Goal: Register for event/course

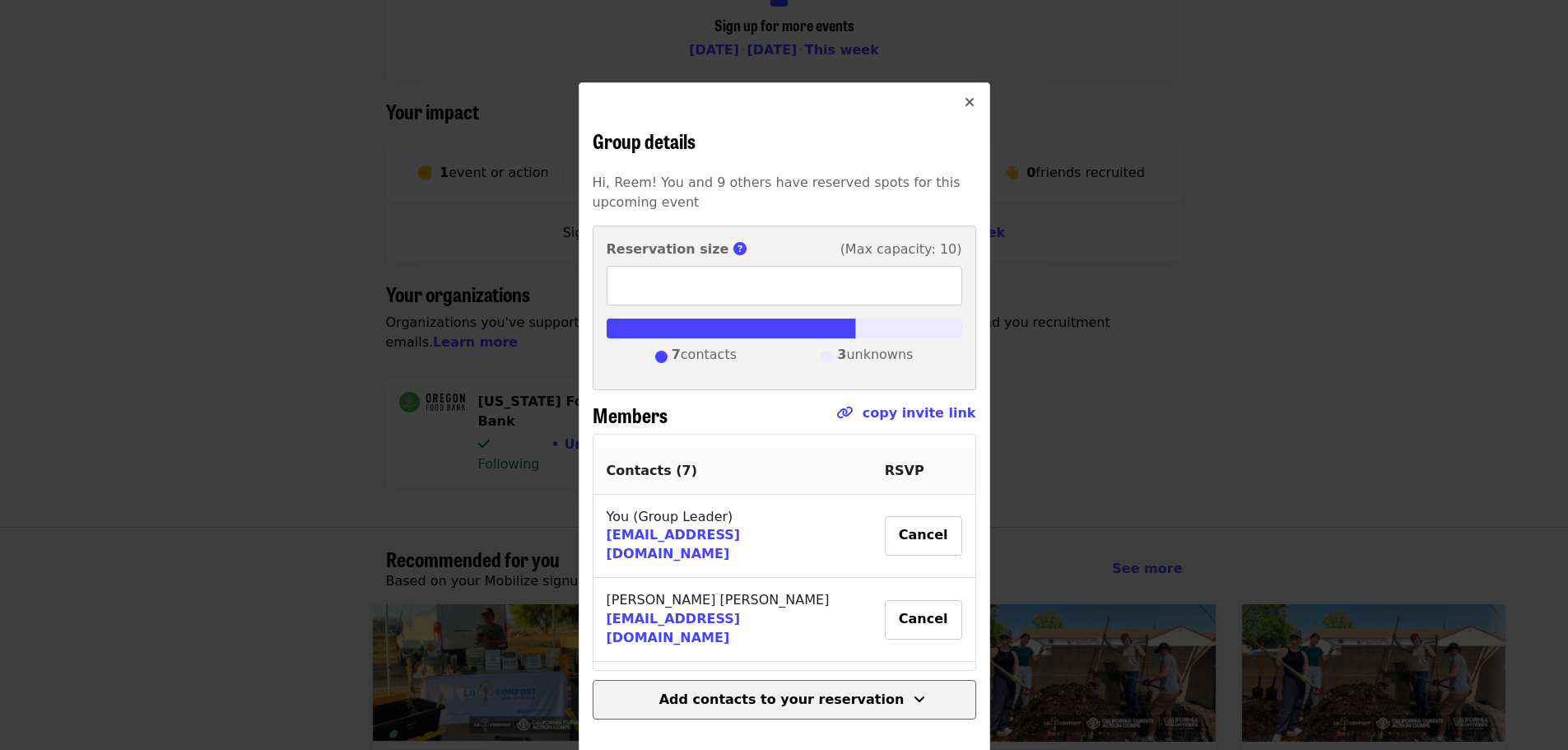
scroll to position [331, 0]
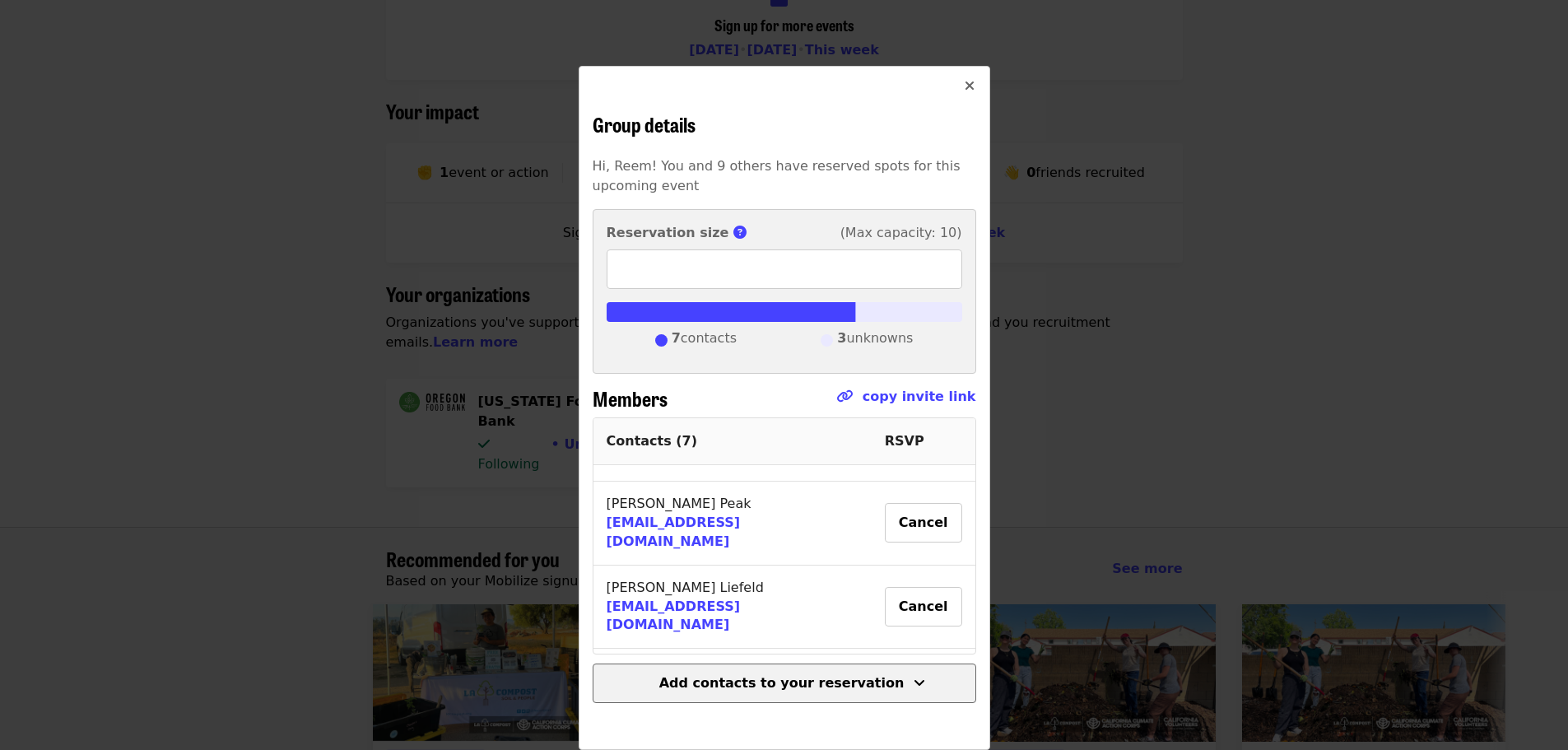
click at [788, 692] on span "Add contacts to your reservation" at bounding box center [784, 682] width 356 height 19
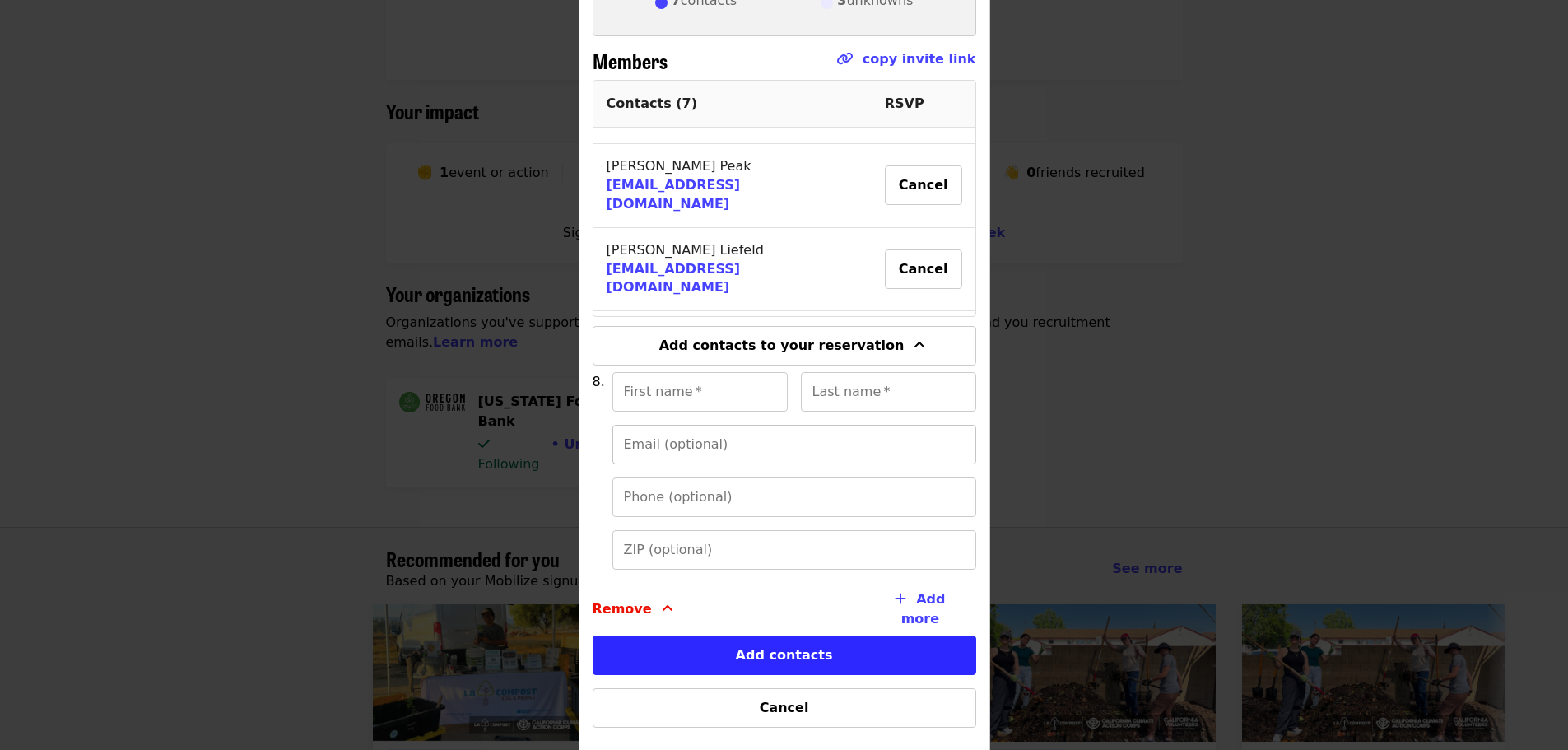
scroll to position [379, 0]
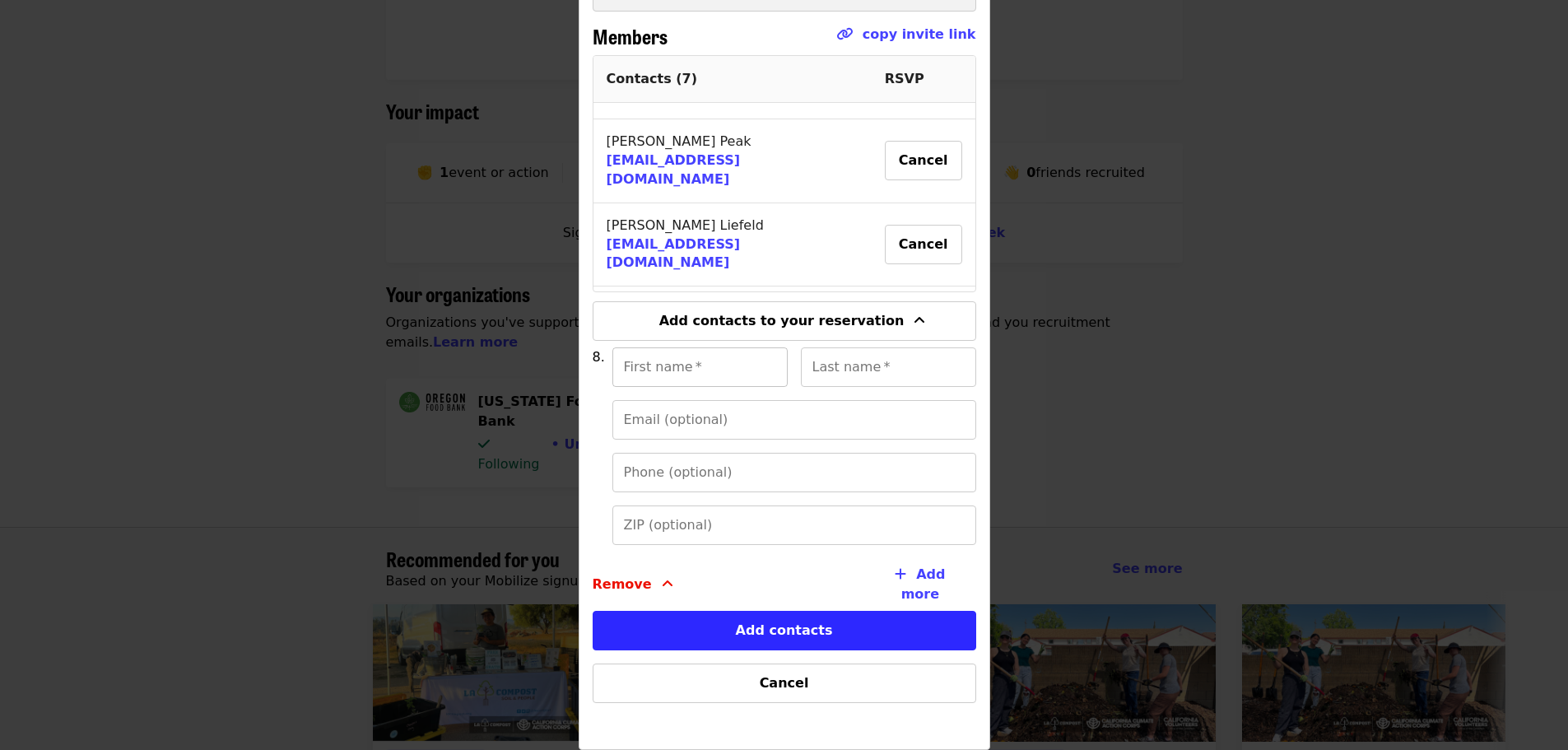
click at [697, 372] on input "First name   *" at bounding box center [700, 366] width 176 height 40
type input "*****"
type input "*******"
click at [749, 421] on input "Email (optional)" at bounding box center [794, 419] width 364 height 40
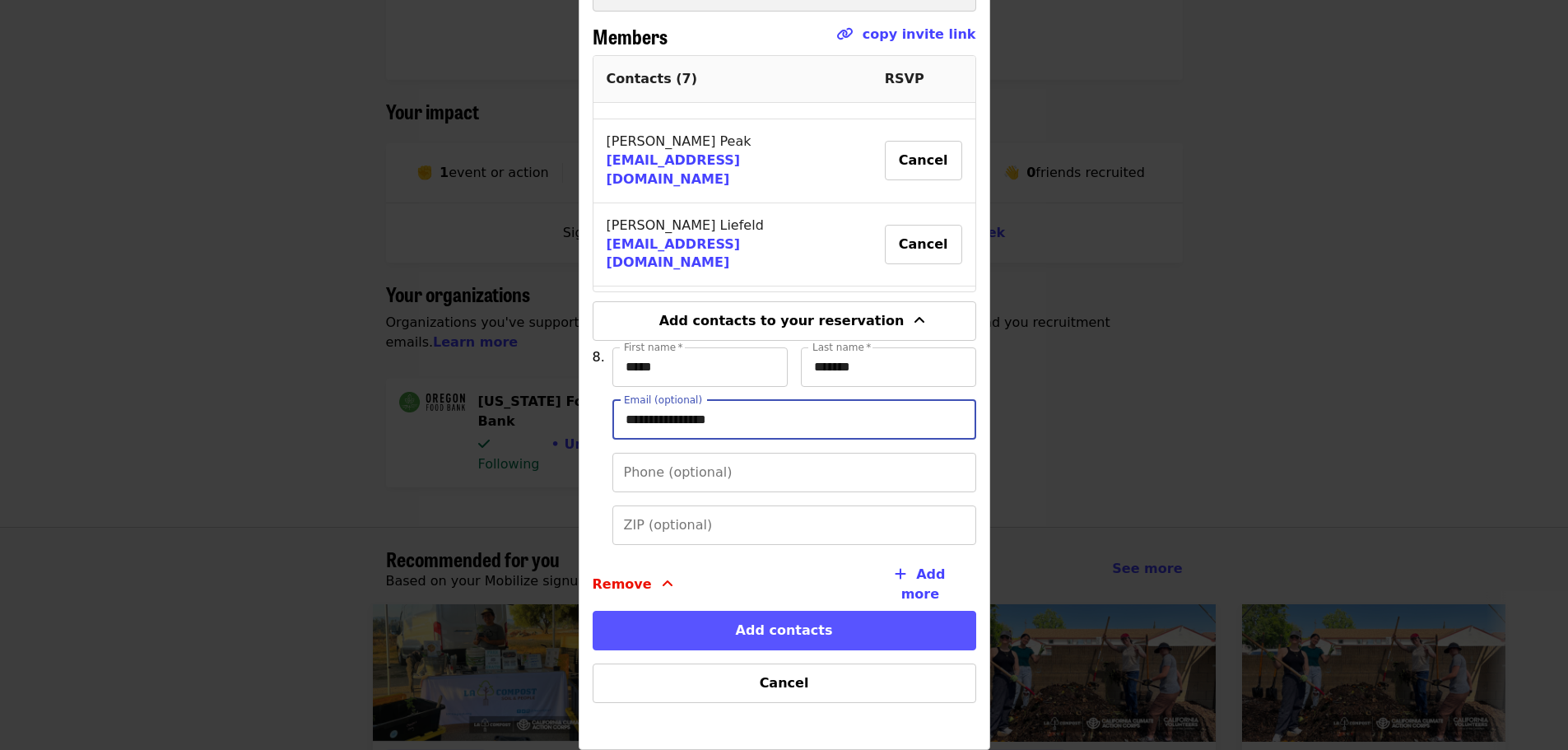
type input "**********"
click at [764, 625] on button "Add contacts" at bounding box center [784, 630] width 384 height 40
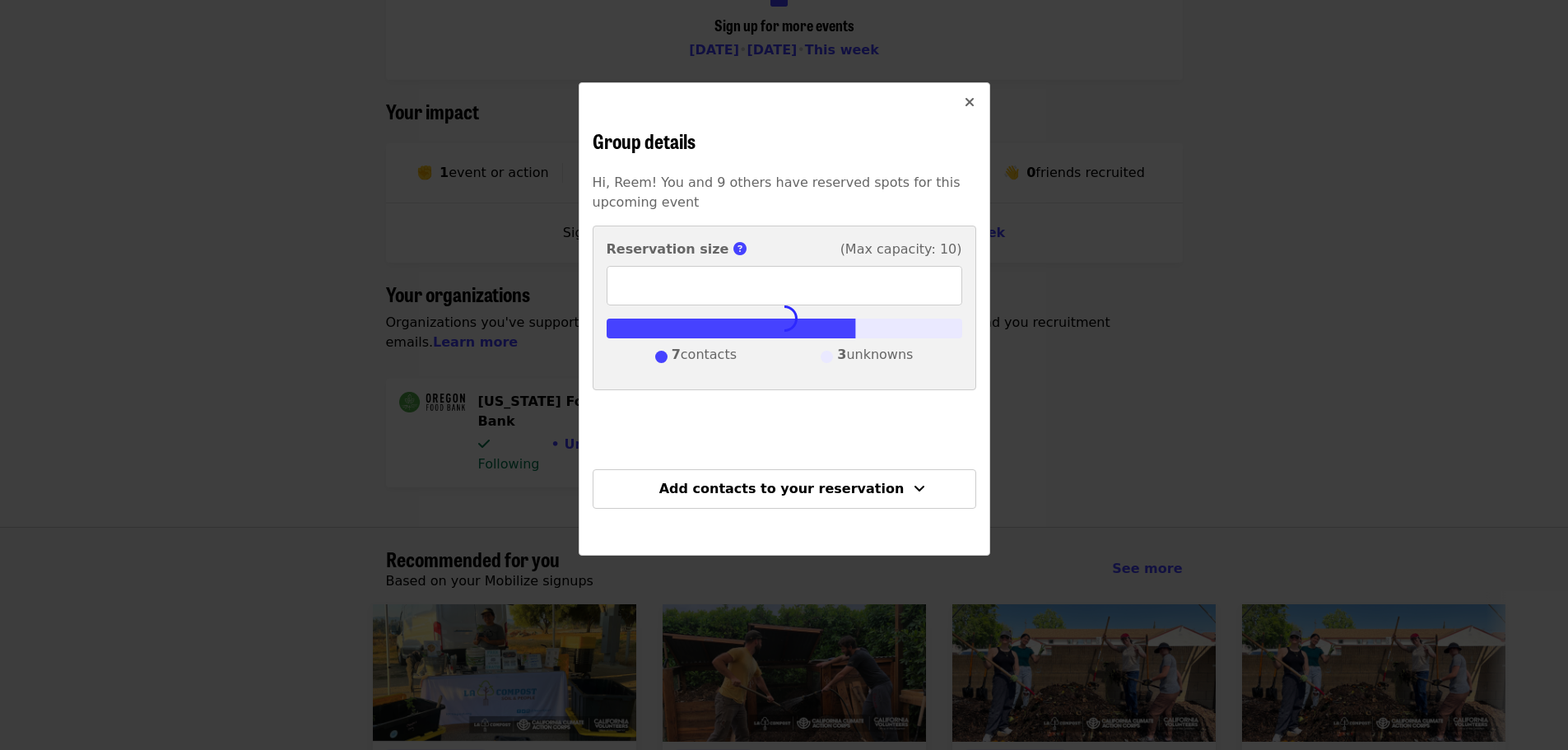
scroll to position [0, 0]
type input "*"
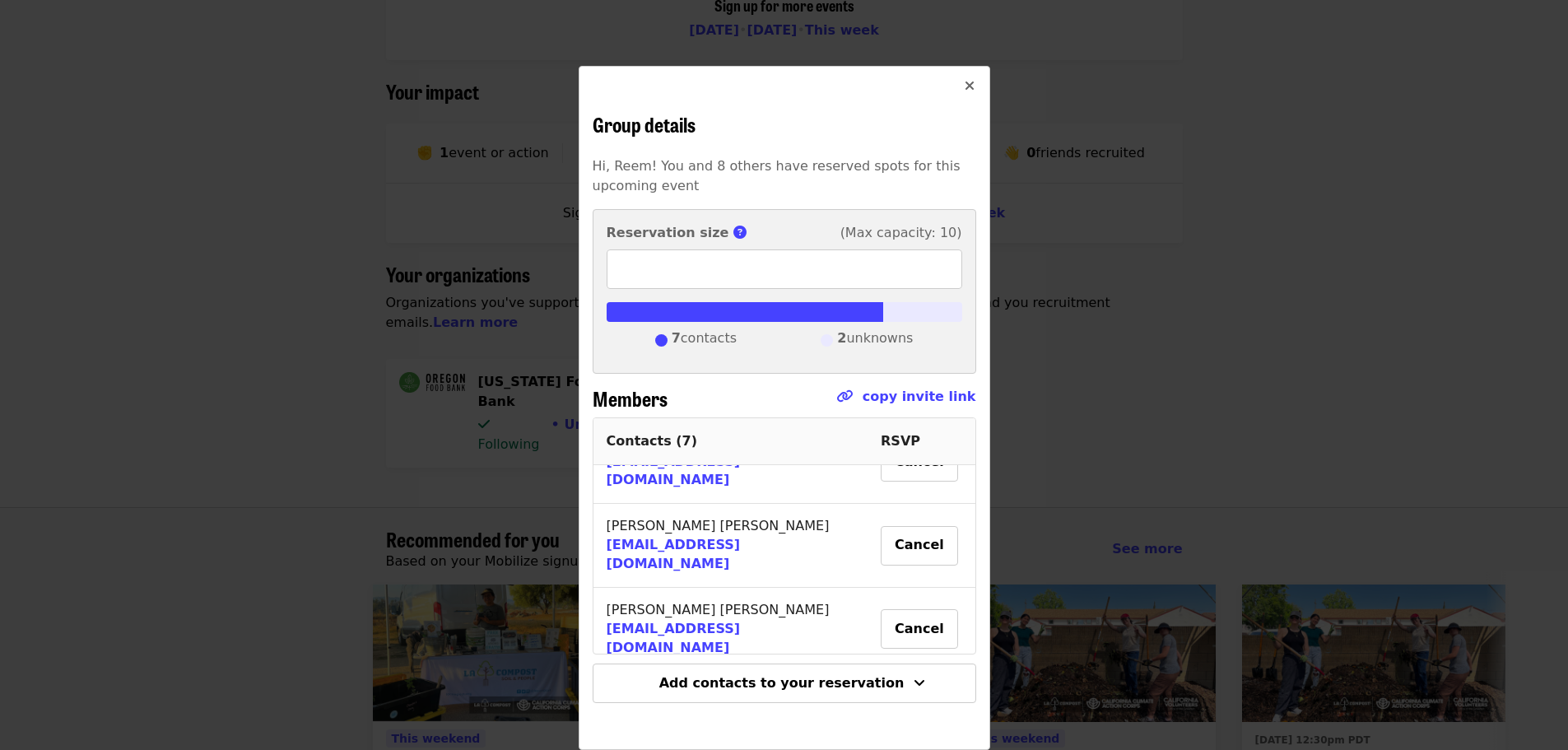
scroll to position [398, 0]
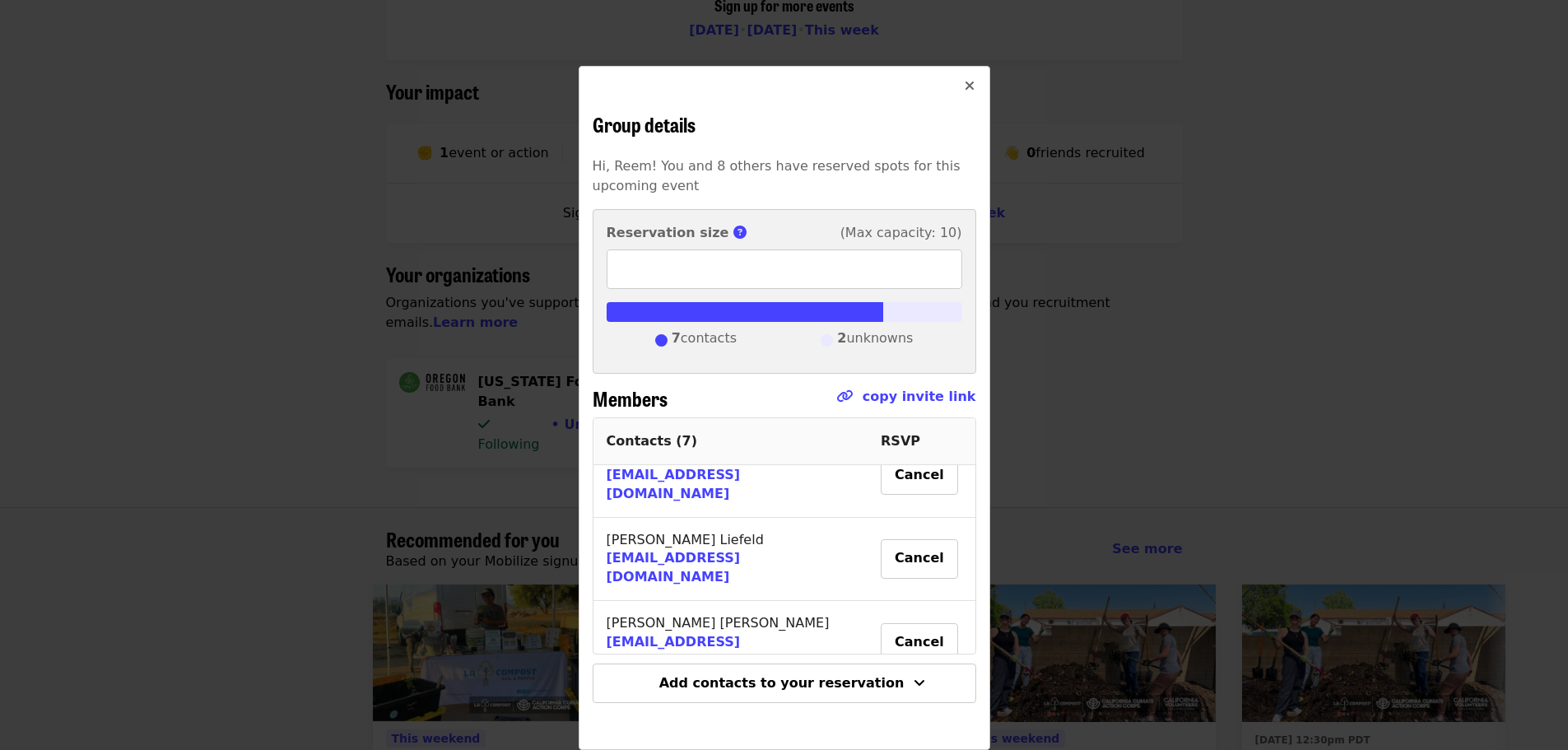
click at [646, 715] on span "[PERSON_NAME] Peak" at bounding box center [678, 723] width 145 height 16
click at [744, 681] on span "Add contacts to your reservation" at bounding box center [781, 682] width 245 height 16
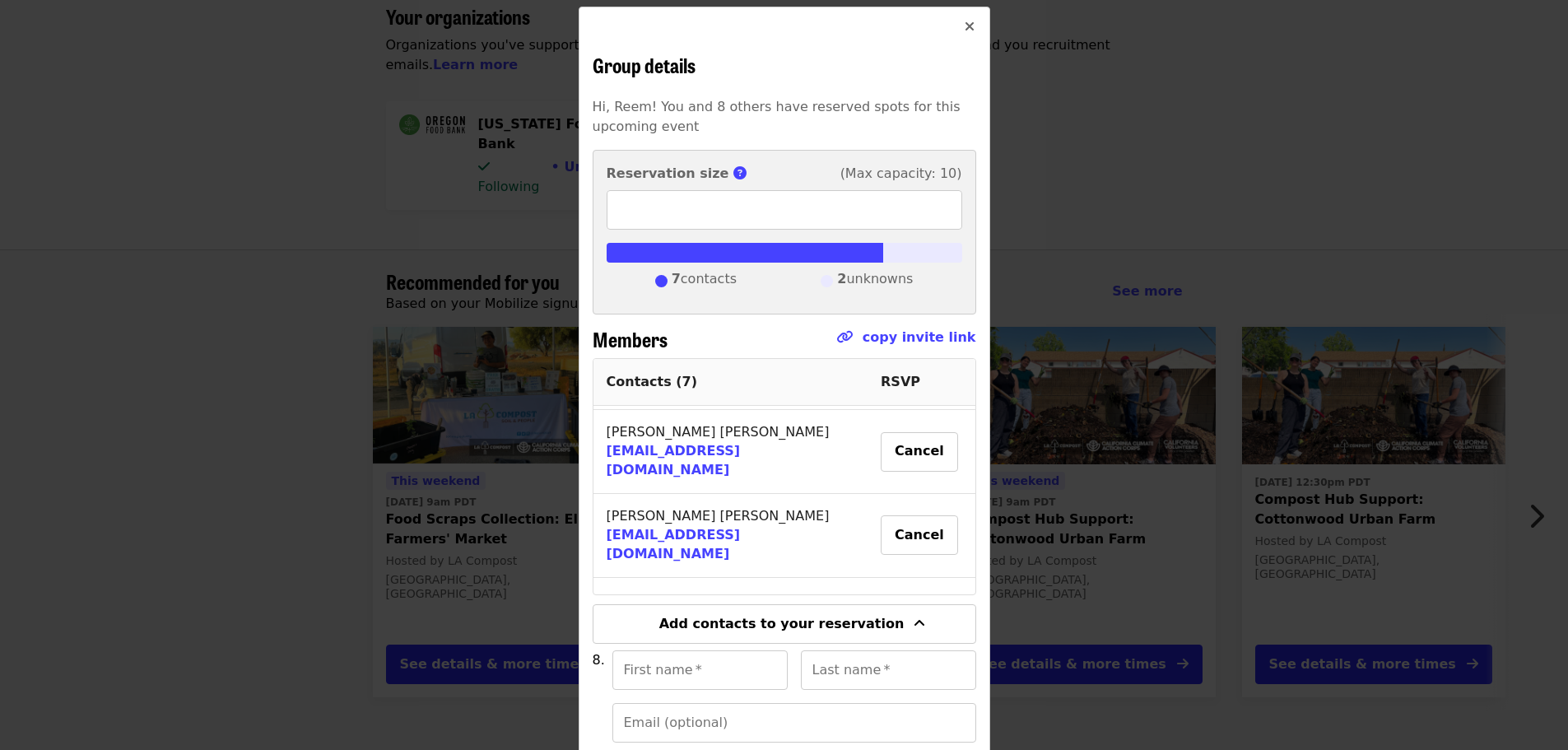
scroll to position [0, 0]
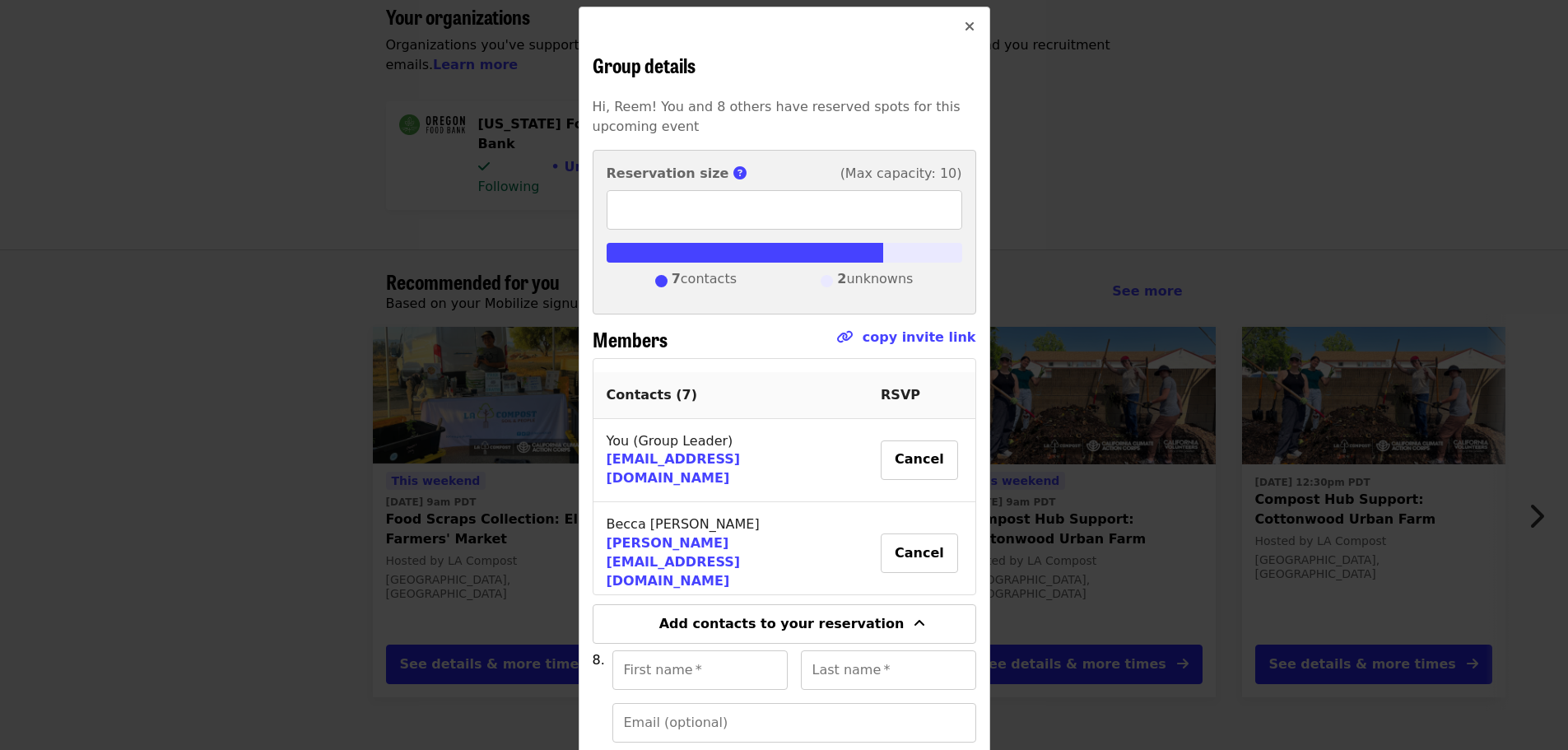
click at [1140, 120] on div "Group details Hi, Reem! You and 8 others have reserved spots for this upcoming …" at bounding box center [784, 375] width 1568 height 750
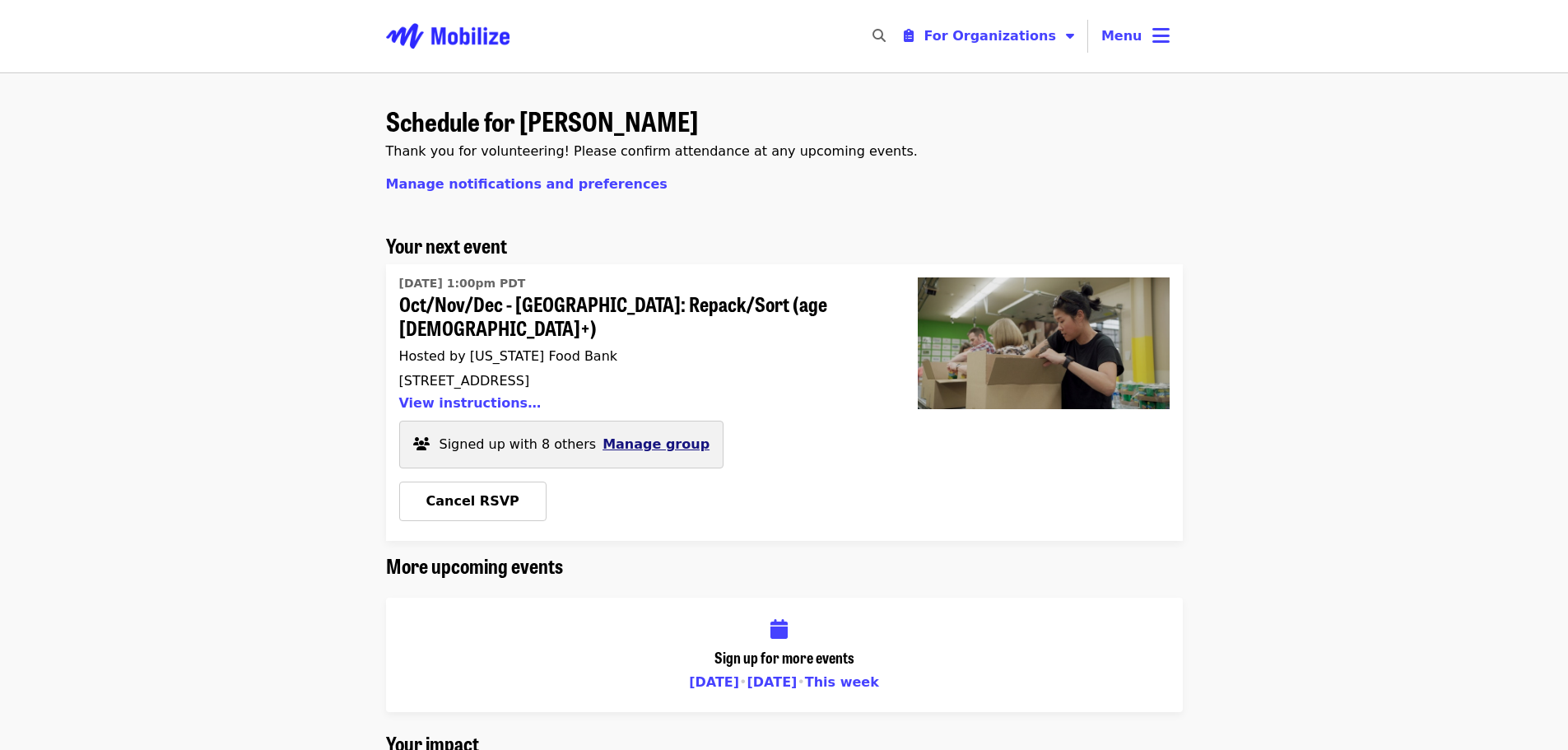
click at [636, 436] on span "Manage group" at bounding box center [656, 444] width 107 height 16
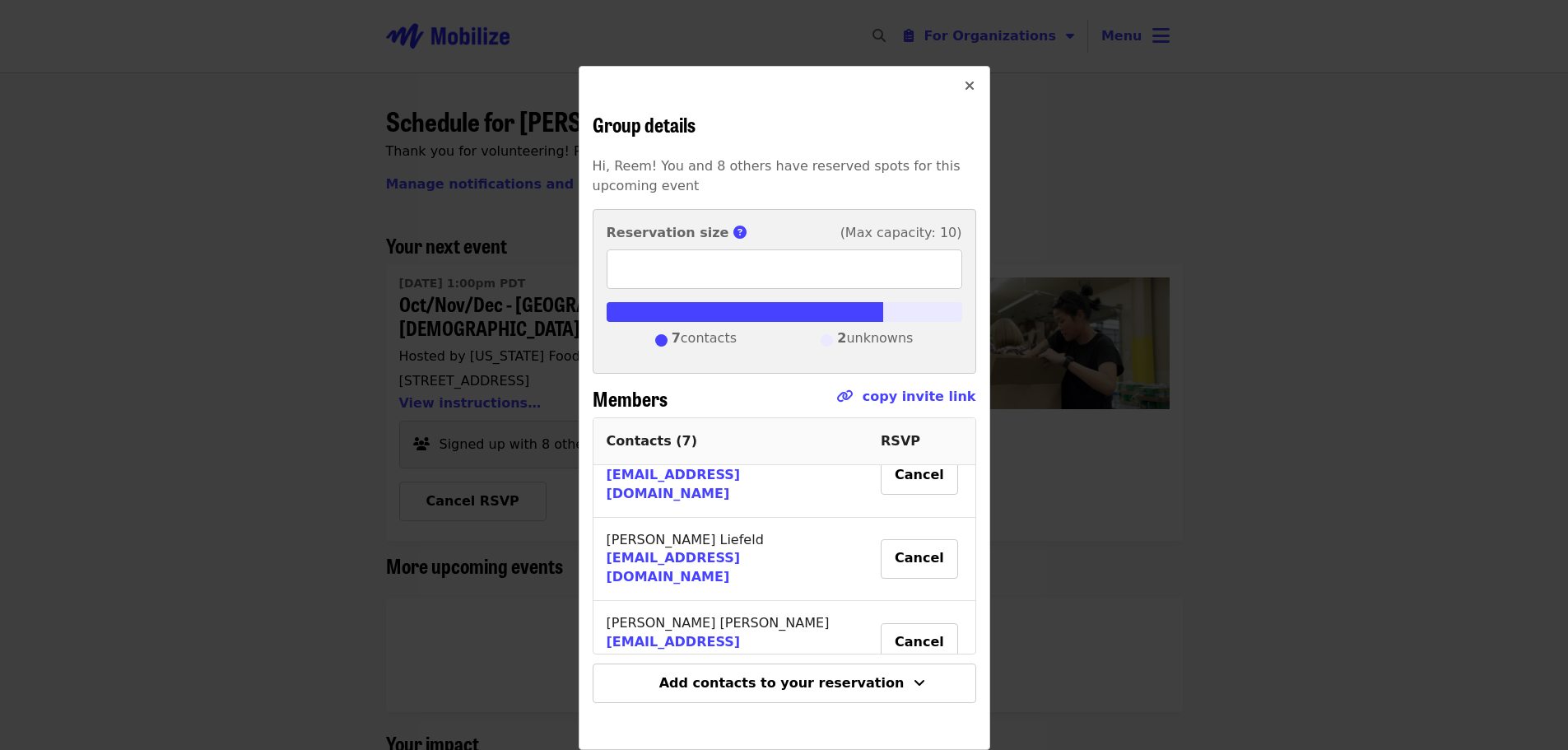
scroll to position [371, 0]
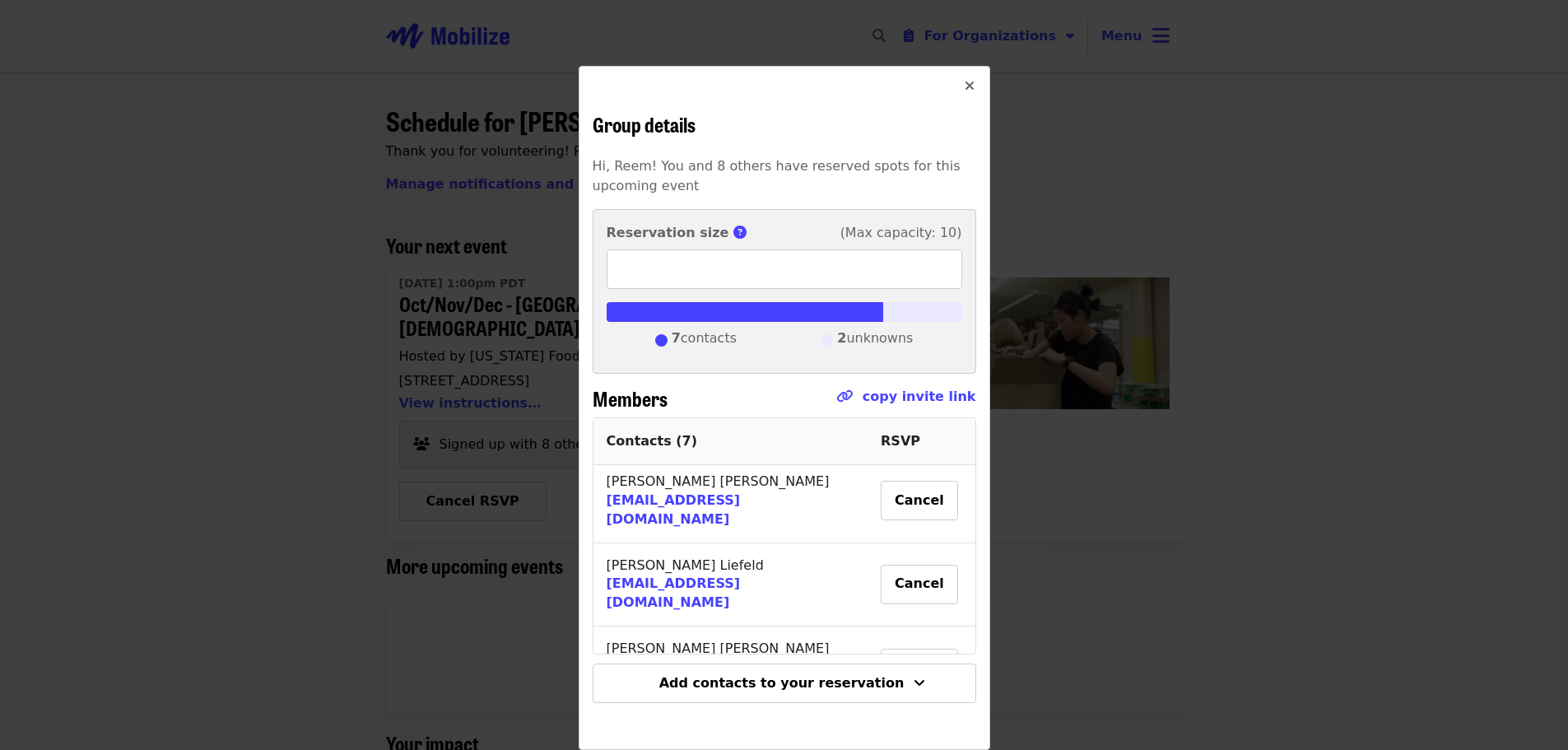
click at [672, 710] on td "[PERSON_NAME] Peak" at bounding box center [730, 750] width 275 height 80
click at [779, 710] on td "[PERSON_NAME] Peak" at bounding box center [730, 750] width 275 height 80
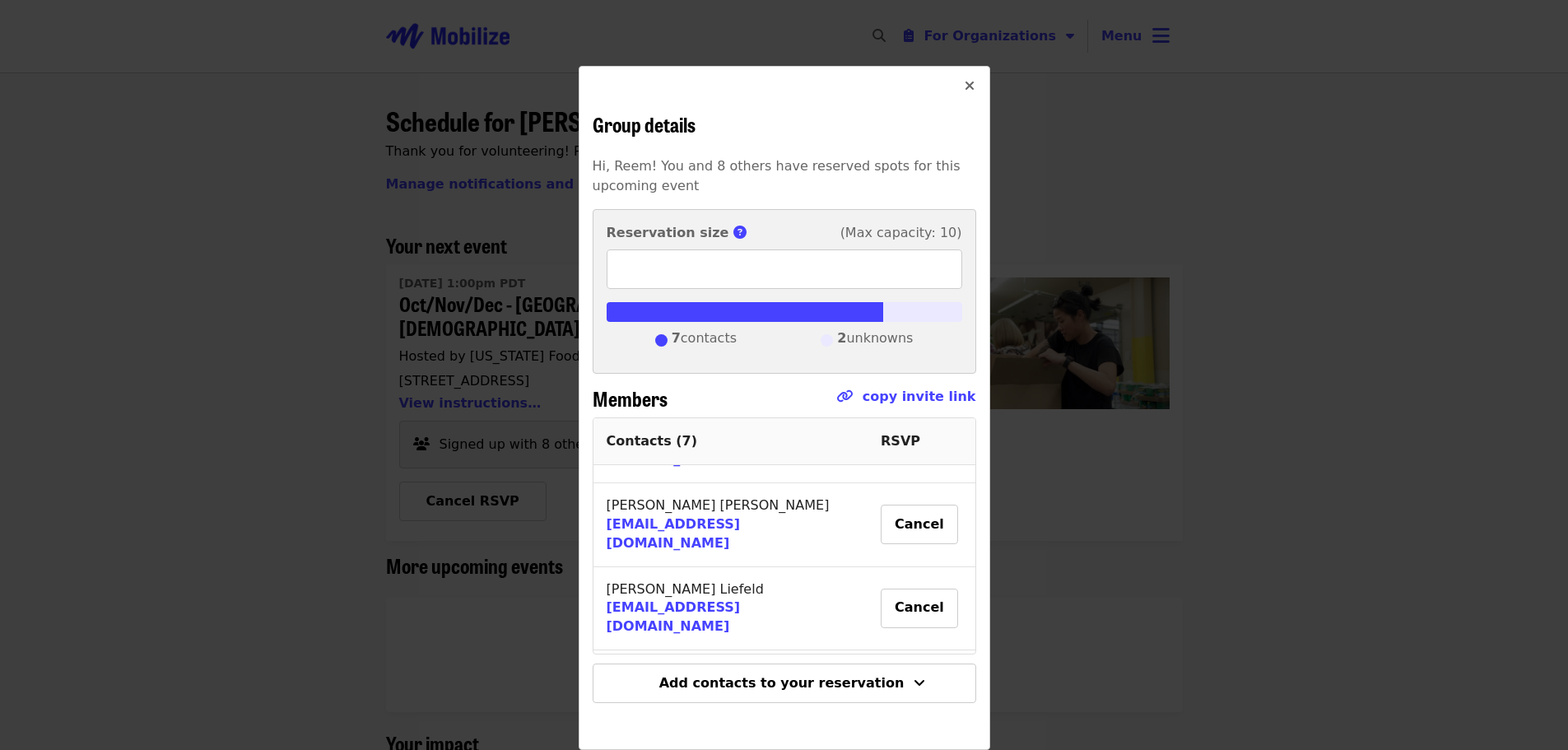
scroll to position [398, 0]
